Goal: Check status: Check status

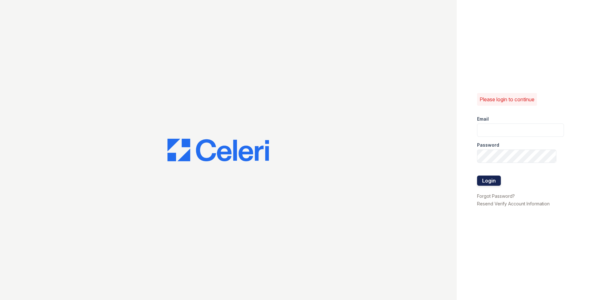
type input "tgibson@trinity-pm.com"
click at [486, 177] on button "Login" at bounding box center [489, 181] width 24 height 10
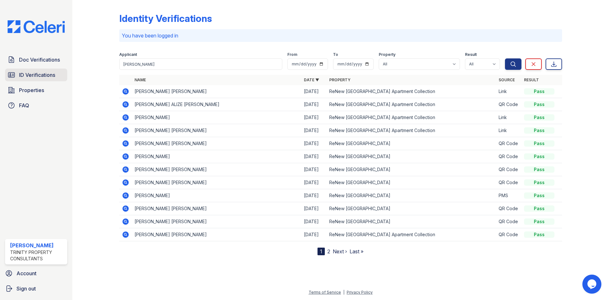
click at [34, 70] on link "ID Verifications" at bounding box center [36, 75] width 62 height 13
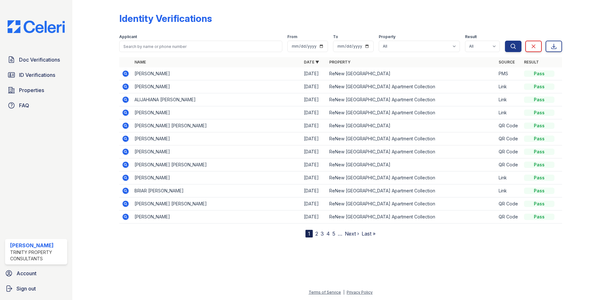
click at [145, 54] on form "Applicant From To Property All ReNew [GEOGRAPHIC_DATA] Apartment Collection [GE…" at bounding box center [340, 41] width 443 height 25
click at [145, 50] on input "search" at bounding box center [200, 46] width 163 height 11
type input "[PERSON_NAME]"
click at [505, 41] on button "Search" at bounding box center [513, 46] width 17 height 11
